Goal: Find specific page/section: Find specific page/section

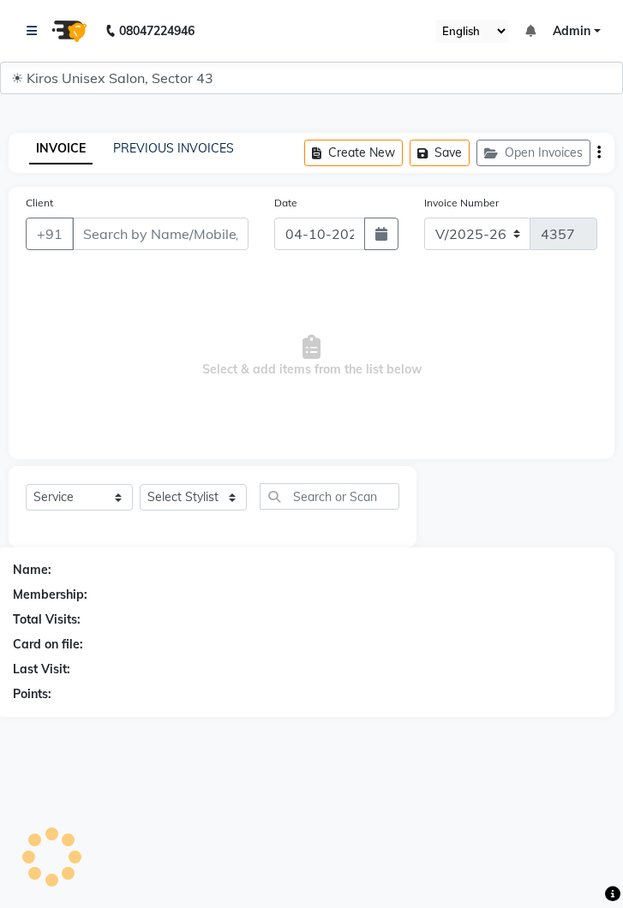
select select "5694"
select select "service"
type input "c"
click at [40, 44] on link at bounding box center [35, 31] width 17 height 48
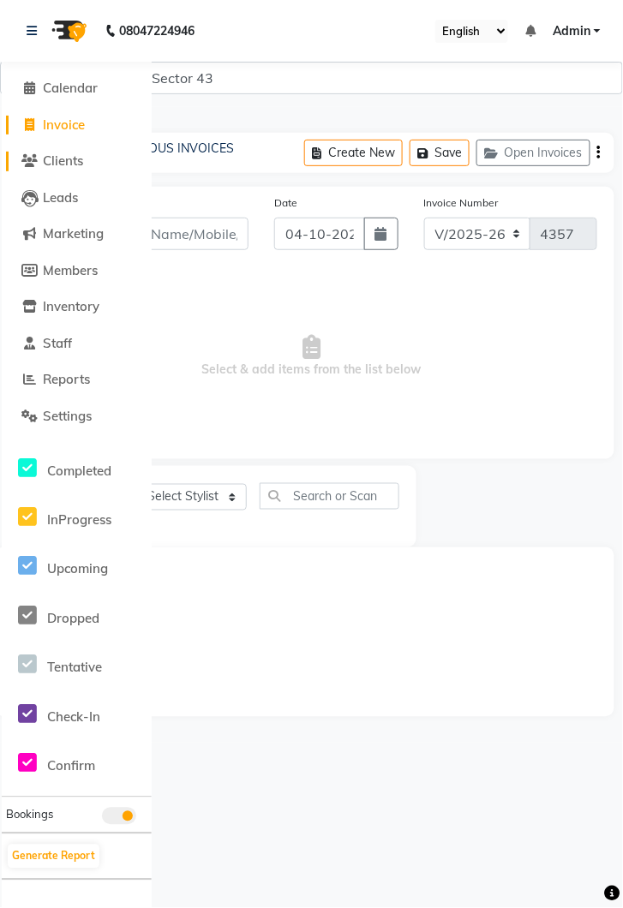
click at [54, 165] on span "Clients" at bounding box center [63, 161] width 40 height 16
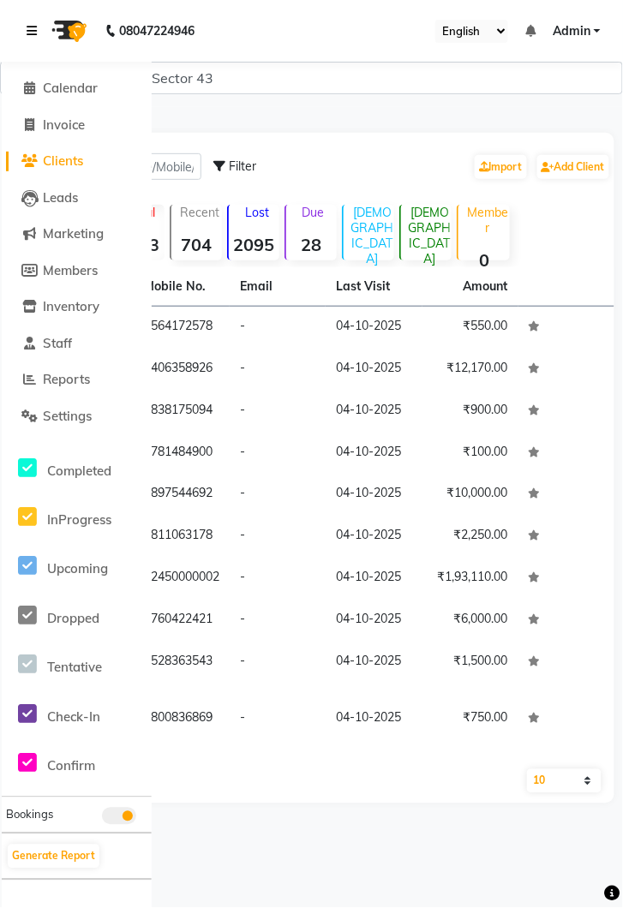
click at [31, 28] on icon at bounding box center [32, 31] width 10 height 12
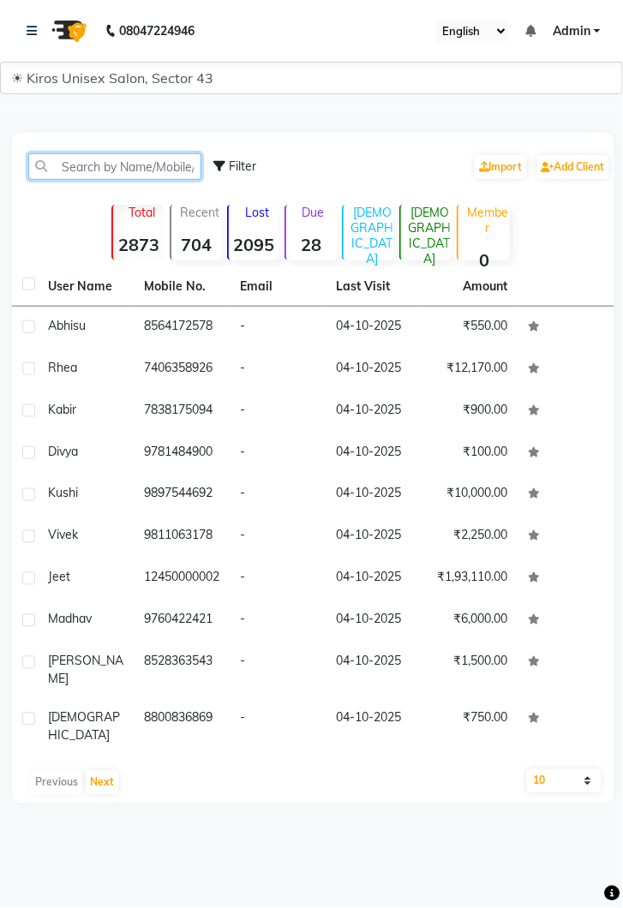
click at [147, 165] on input "text" at bounding box center [114, 166] width 173 height 27
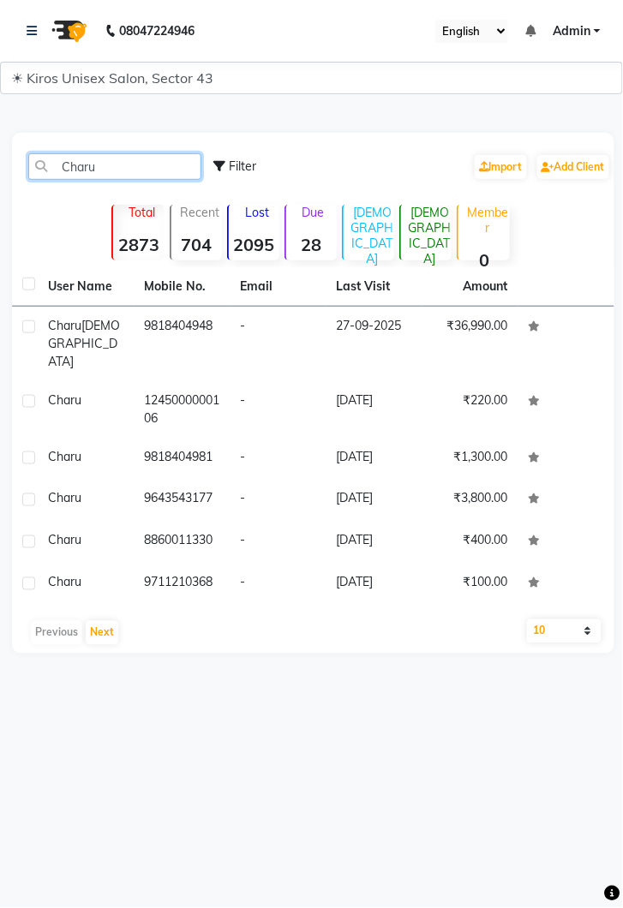
type input "Charu"
